Goal: Task Accomplishment & Management: Manage account settings

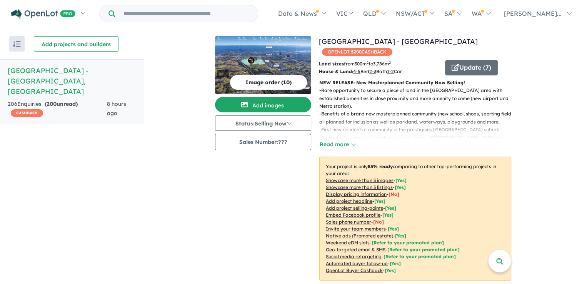
scroll to position [1, 0]
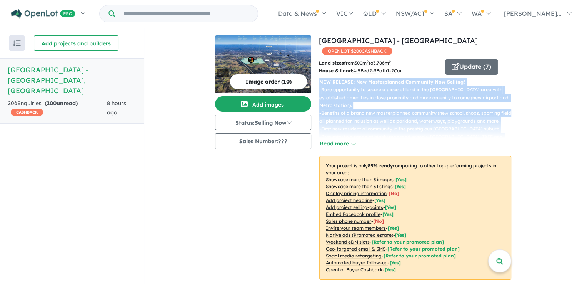
drag, startPoint x: 578, startPoint y: 63, endPoint x: 582, endPoint y: 125, distance: 61.3
click at [582, 125] on html "Skip to main content Homepage My Dashboard (1) Buyer Demand Index Suburb/Counci…" at bounding box center [291, 141] width 582 height 284
drag, startPoint x: 582, startPoint y: 125, endPoint x: 543, endPoint y: 97, distance: 48.3
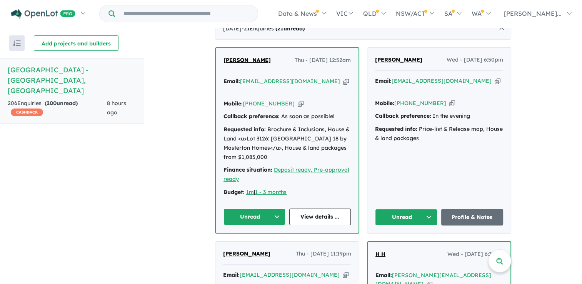
scroll to position [322, 0]
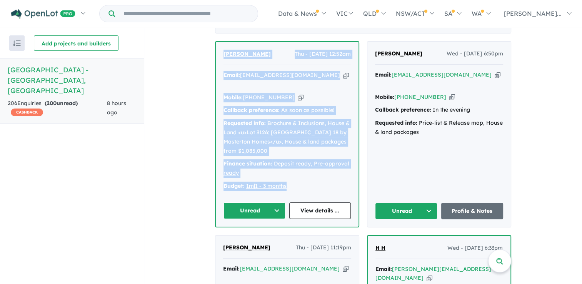
drag, startPoint x: 292, startPoint y: 182, endPoint x: 213, endPoint y: 52, distance: 151.9
click at [215, 52] on div "Patel Ritesh Thu - 25/09/2025, 12:52am Email: ritesh311255@gmail.com Copied! Mo…" at bounding box center [287, 134] width 144 height 186
drag, startPoint x: 213, startPoint y: 52, endPoint x: 243, endPoint y: 68, distance: 34.3
copy div "Patel Ritesh Thu - 25/09/2025, 12:52am Email: ritesh311255@gmail.com Copied! Mo…"
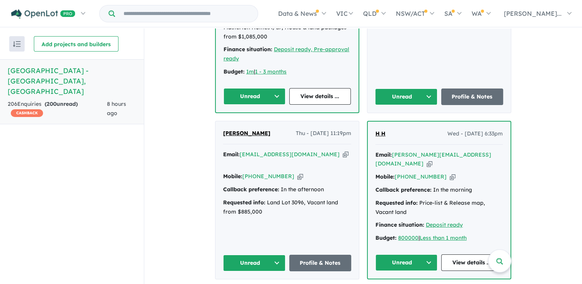
scroll to position [429, 0]
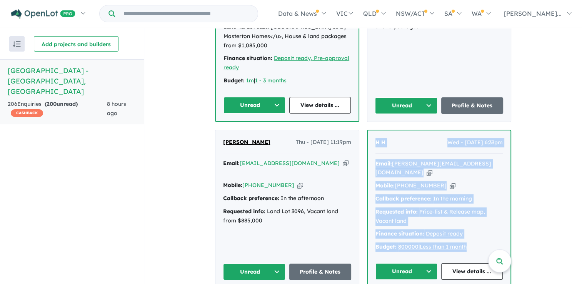
drag, startPoint x: 472, startPoint y: 233, endPoint x: 369, endPoint y: 139, distance: 139.2
click at [369, 139] on div "H H Wed - 17/09/2025, 6:33pm Email: yousif.manhal16@gmail.com Copied! Mobile: +…" at bounding box center [439, 208] width 143 height 157
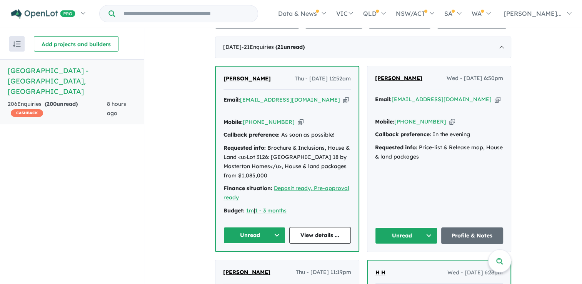
scroll to position [263, 0]
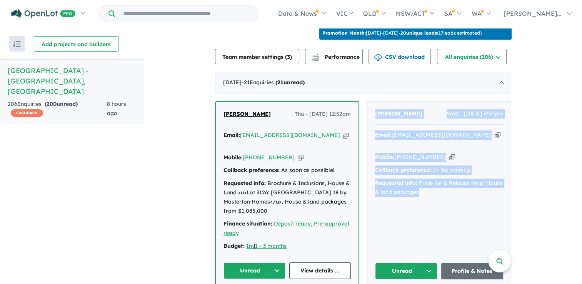
drag, startPoint x: 440, startPoint y: 213, endPoint x: 366, endPoint y: 133, distance: 109.5
click at [367, 133] on div "Olivia McNeill Wed - 24/09/2025, 6:50pm Email: olivialouisemcneill@hotmail.com …" at bounding box center [439, 194] width 144 height 185
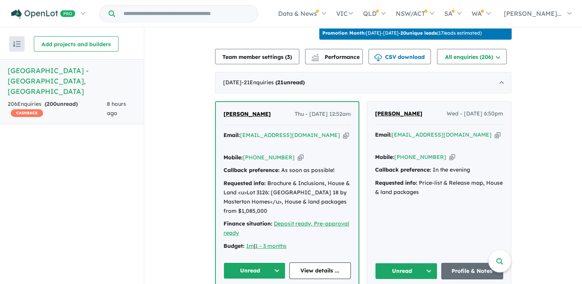
click at [448, 247] on div "Olivia McNeill Wed - 24/09/2025, 6:50pm Email: olivialouisemcneill@hotmail.com …" at bounding box center [439, 194] width 144 height 185
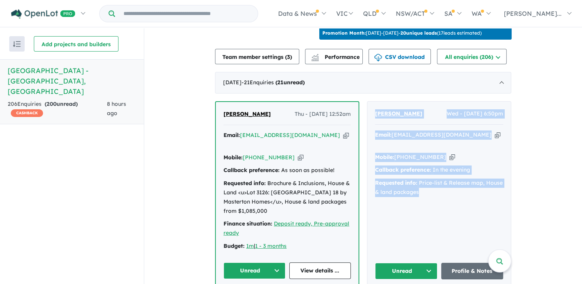
drag, startPoint x: 424, startPoint y: 202, endPoint x: 375, endPoint y: 119, distance: 96.6
click at [375, 119] on div "Olivia McNeill Wed - 24/09/2025, 6:50pm Email: olivialouisemcneill@hotmail.com …" at bounding box center [439, 194] width 144 height 185
drag, startPoint x: 375, startPoint y: 119, endPoint x: 381, endPoint y: 122, distance: 6.9
copy div "Olivia McNeill Wed - 24/09/2025, 6:50pm Email: olivialouisemcneill@hotmail.com …"
